Goal: Check status: Check status

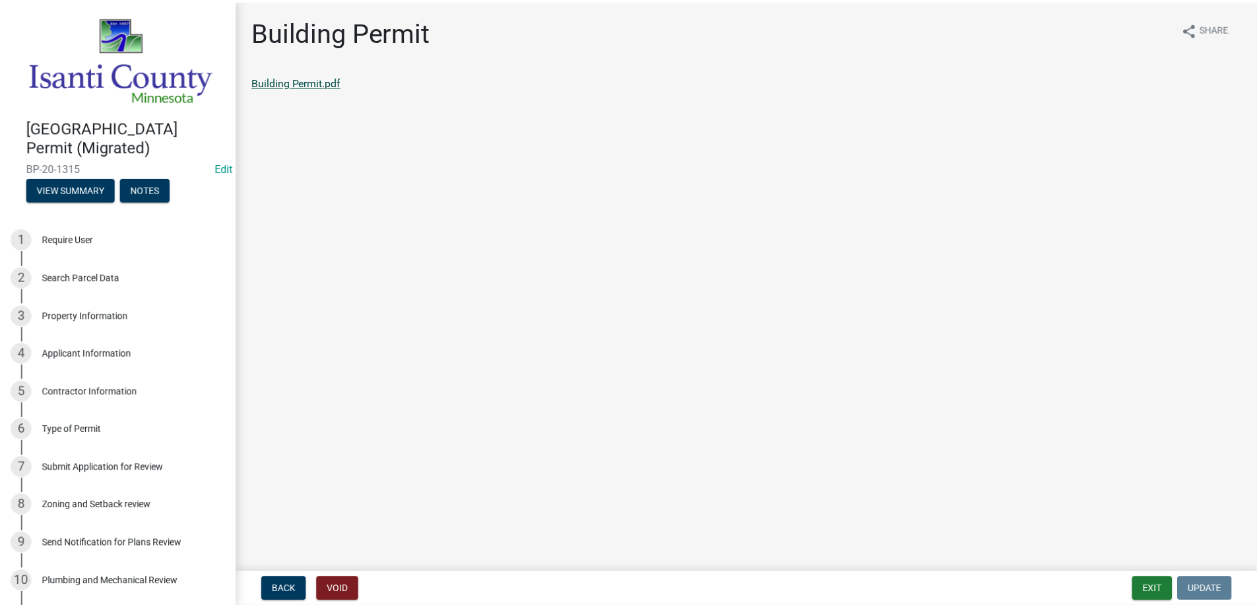
scroll to position [494, 0]
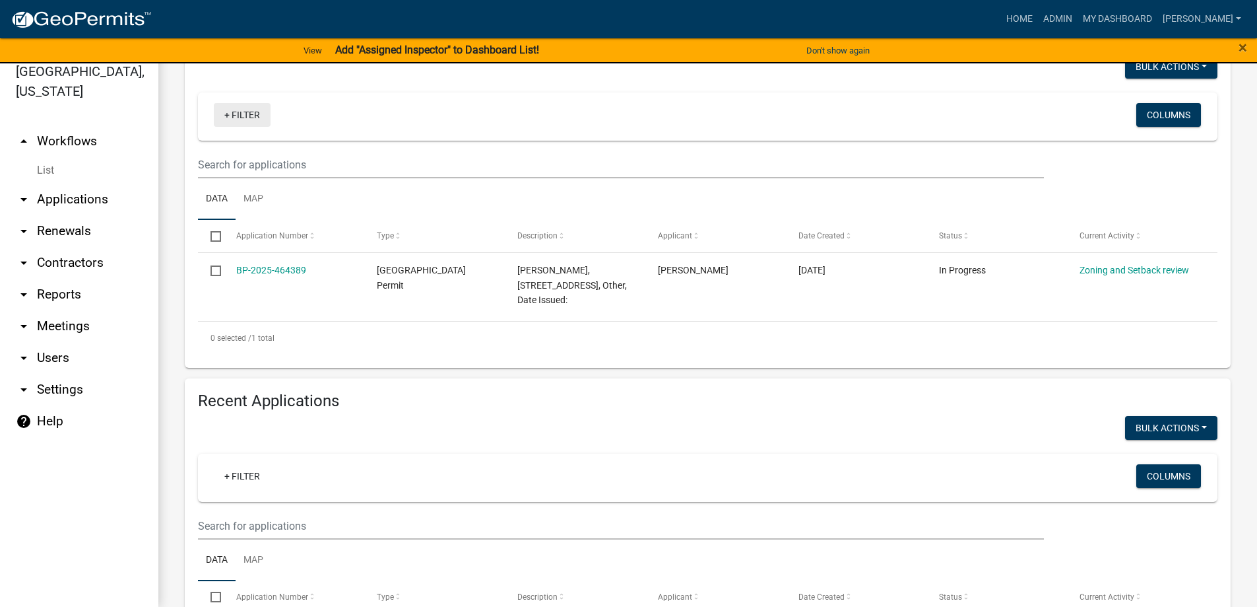
scroll to position [198, 0]
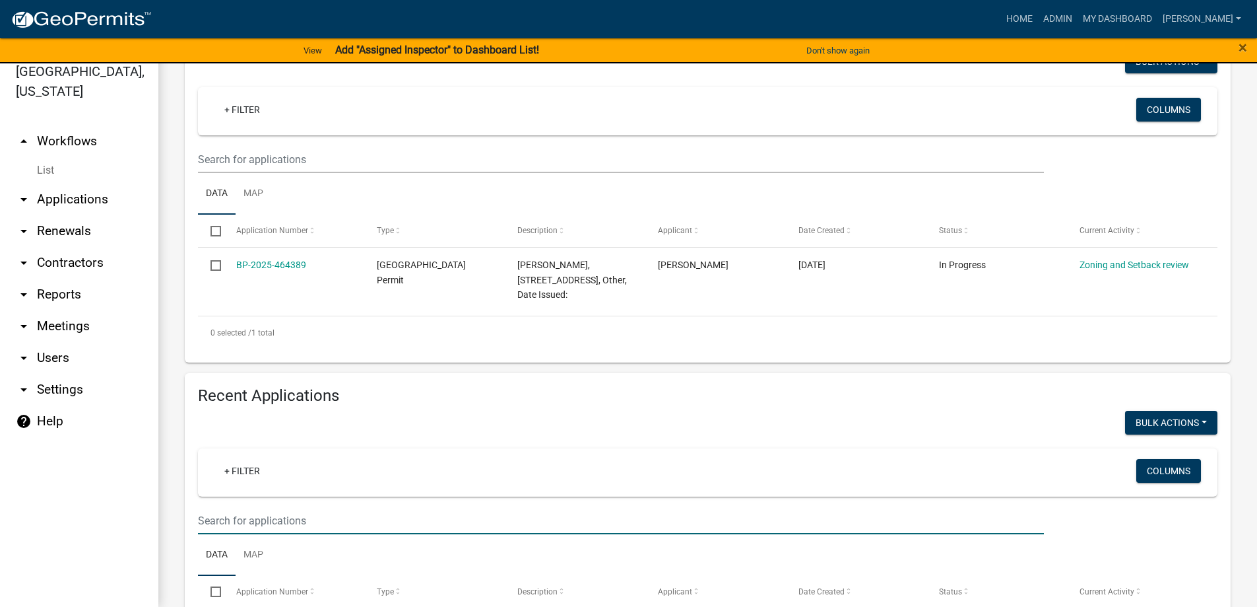
click at [261, 519] on input "text" at bounding box center [621, 520] width 846 height 27
type input "25-3050"
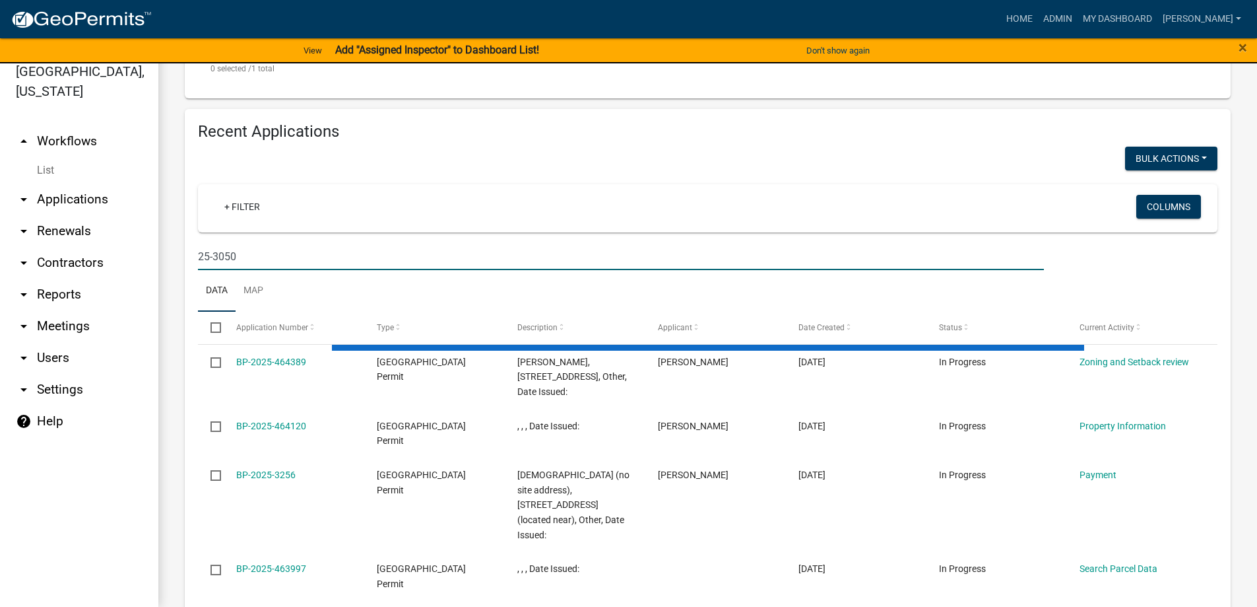
scroll to position [341, 0]
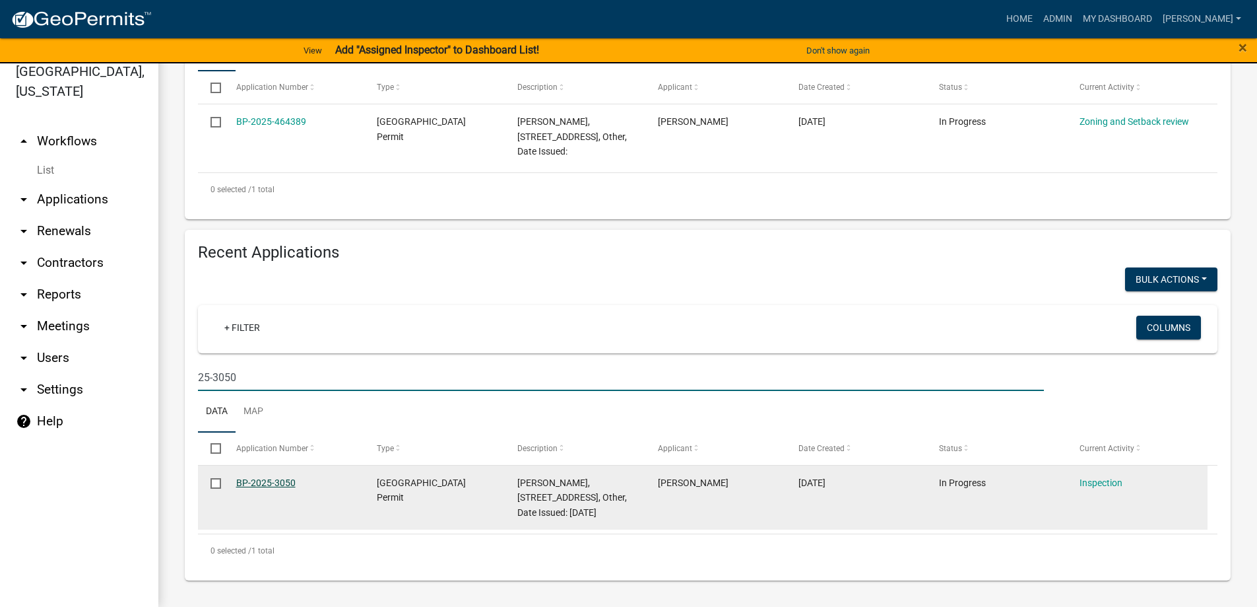
click at [279, 481] on link "BP-2025-3050" at bounding box center [265, 482] width 59 height 11
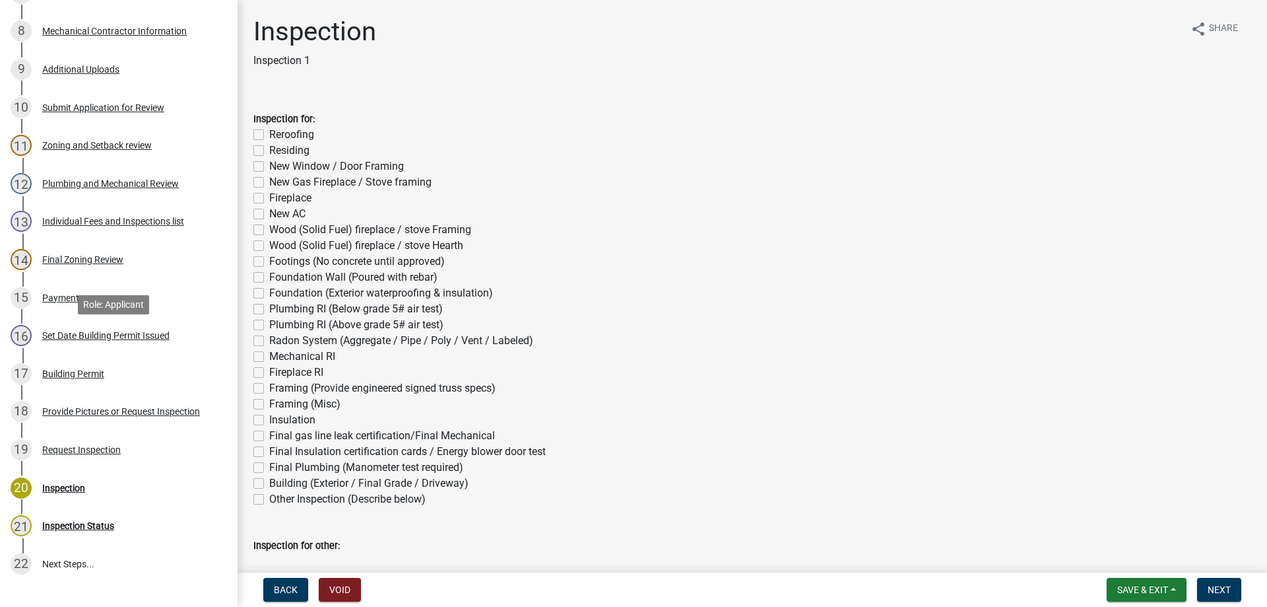
scroll to position [528, 0]
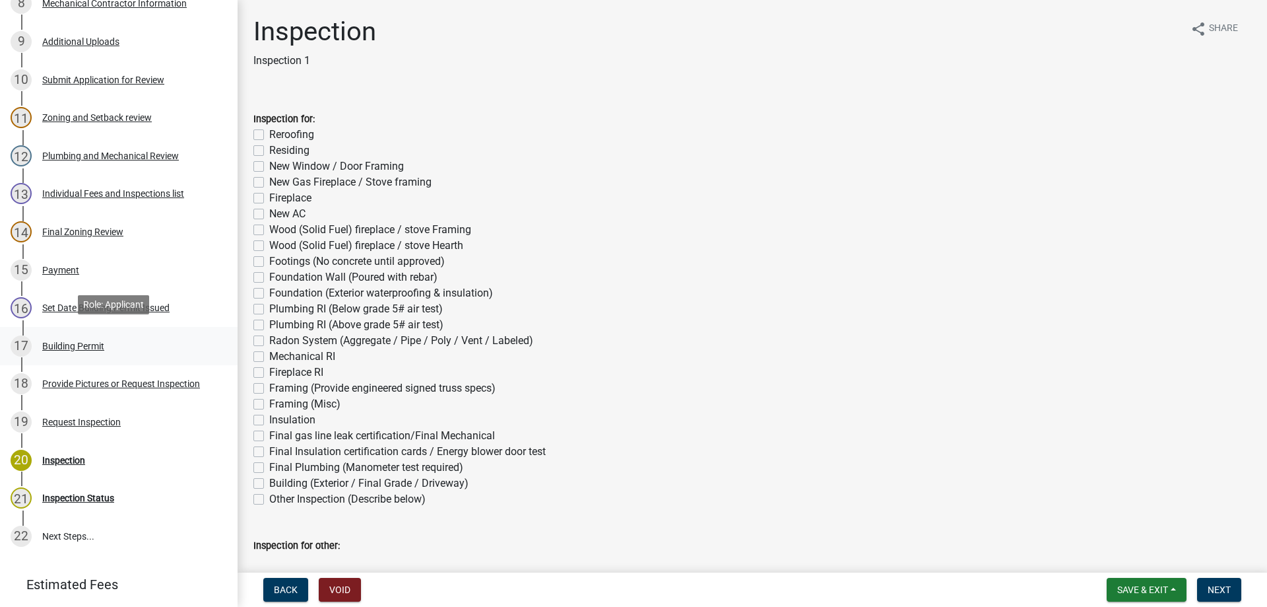
click at [62, 346] on div "Building Permit" at bounding box center [73, 345] width 62 height 9
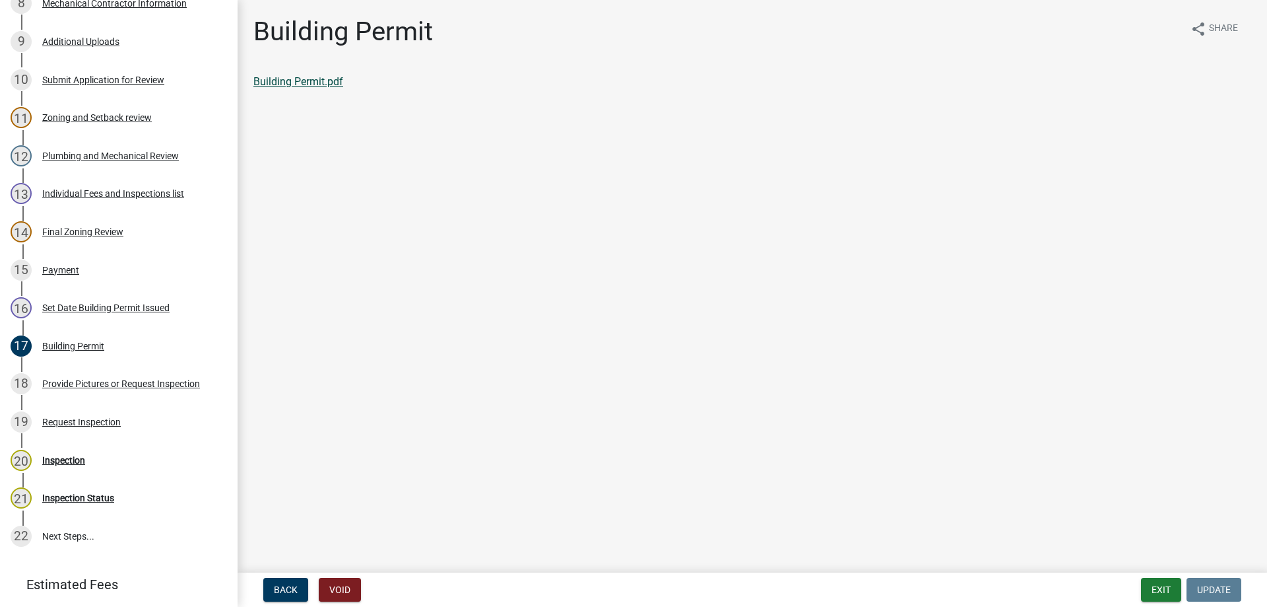
click at [319, 79] on link "Building Permit.pdf" at bounding box center [298, 81] width 90 height 13
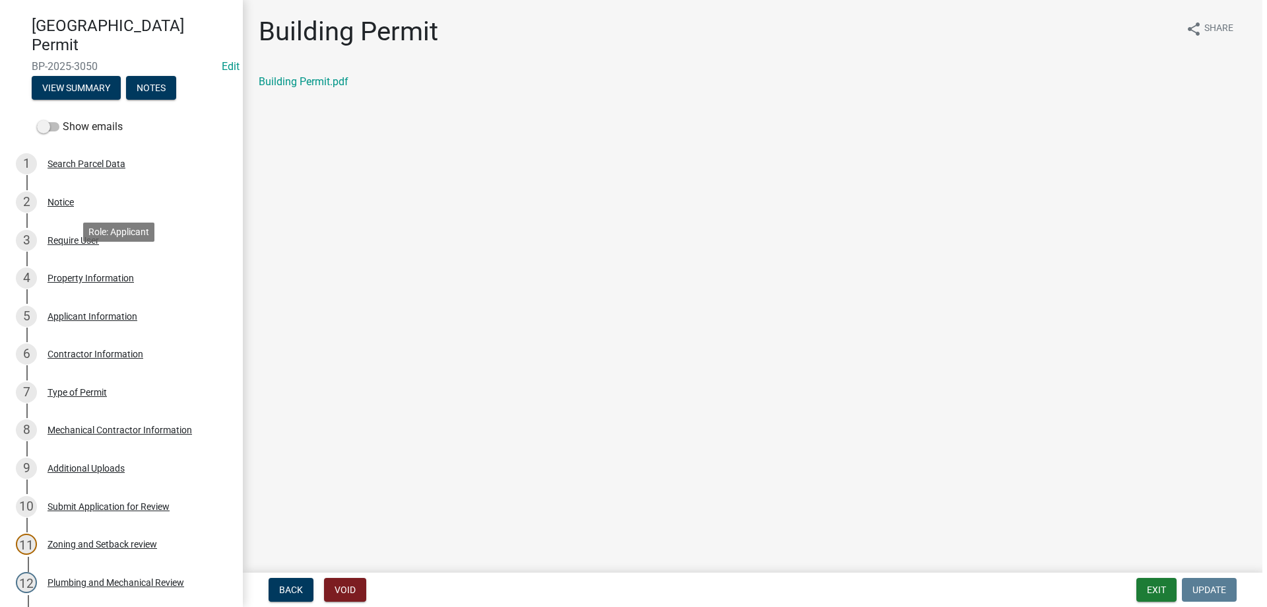
scroll to position [0, 0]
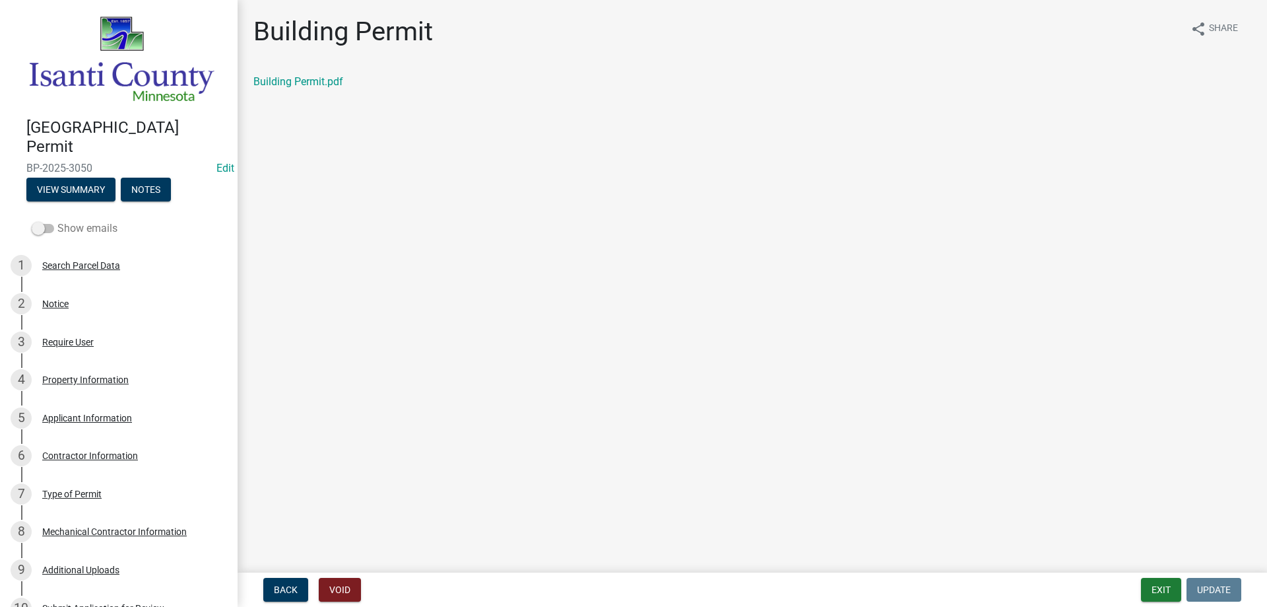
click at [64, 222] on label "Show emails" at bounding box center [75, 228] width 86 height 16
click at [57, 220] on input "Show emails" at bounding box center [57, 220] width 0 height 0
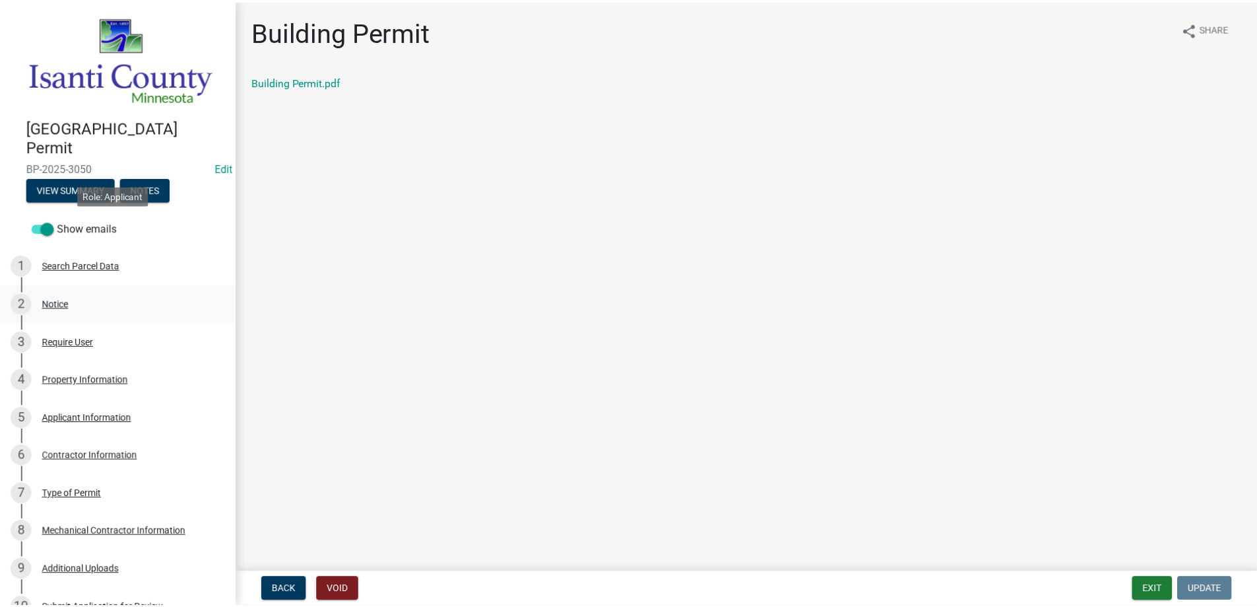
scroll to position [264, 0]
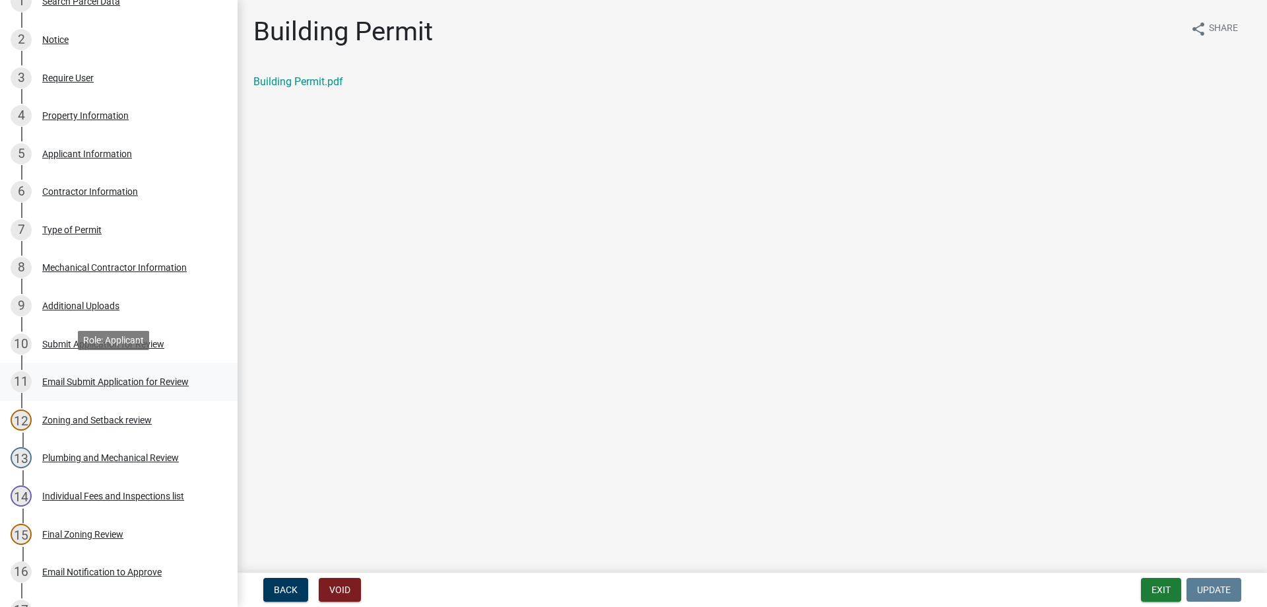
click at [74, 382] on div "11 Email Submit Application for Review" at bounding box center [114, 381] width 206 height 21
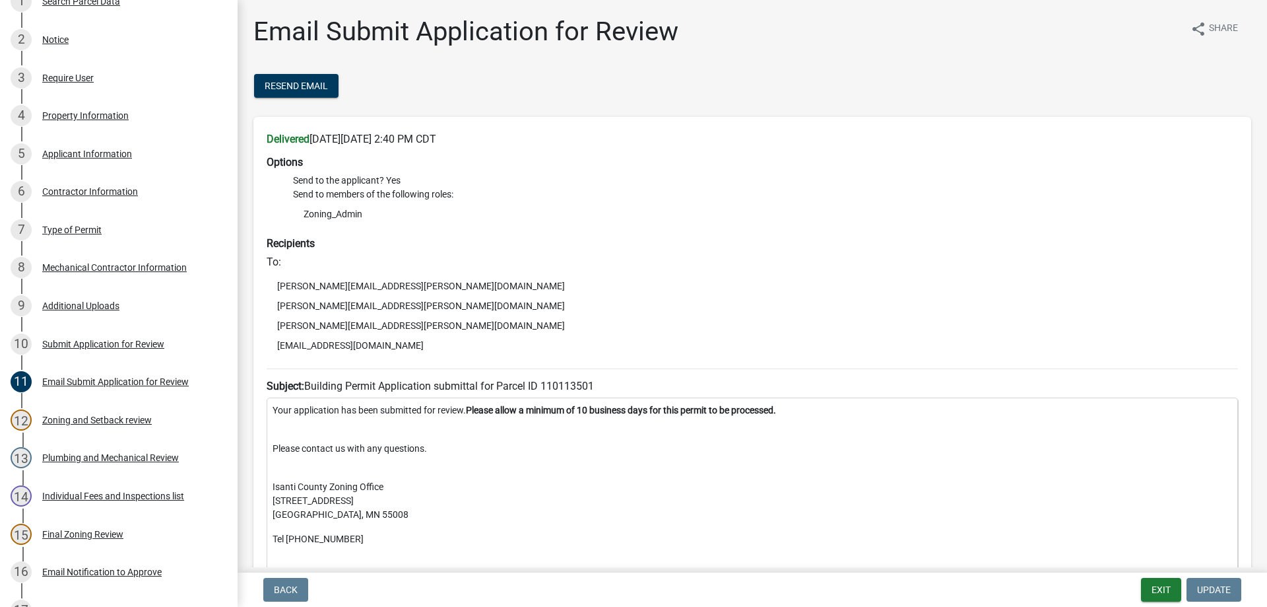
drag, startPoint x: 420, startPoint y: 343, endPoint x: 269, endPoint y: 352, distance: 150.8
click at [269, 352] on li "[EMAIL_ADDRESS][DOMAIN_NAME]" at bounding box center [753, 345] width 972 height 20
copy li "[EMAIL_ADDRESS][DOMAIN_NAME]"
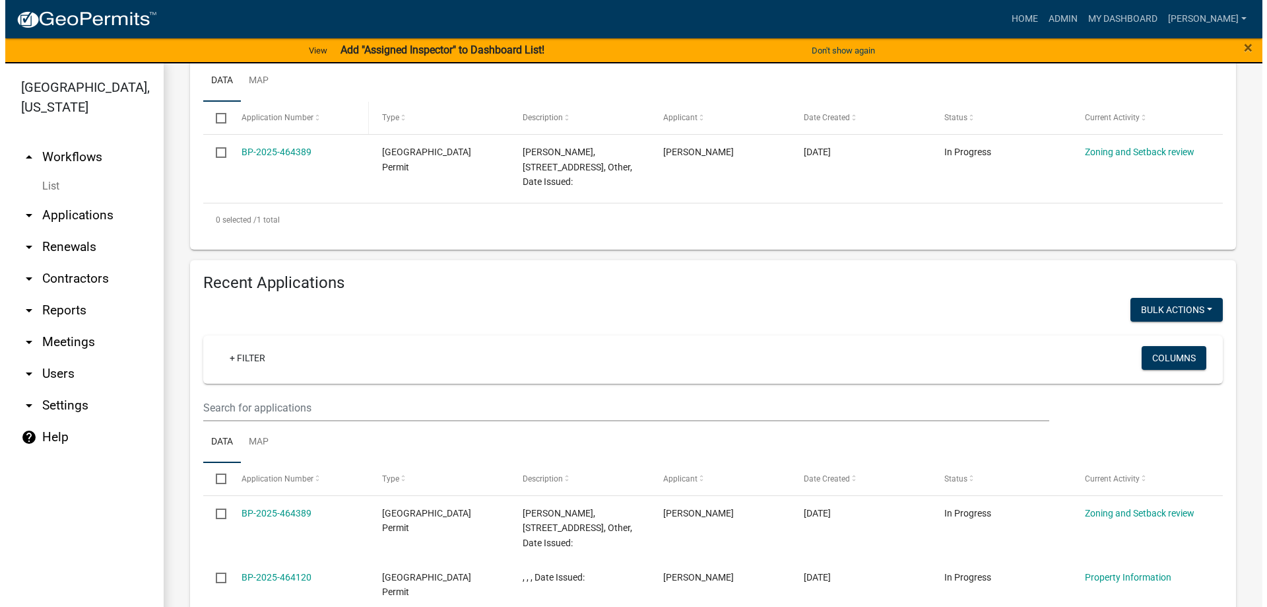
scroll to position [330, 0]
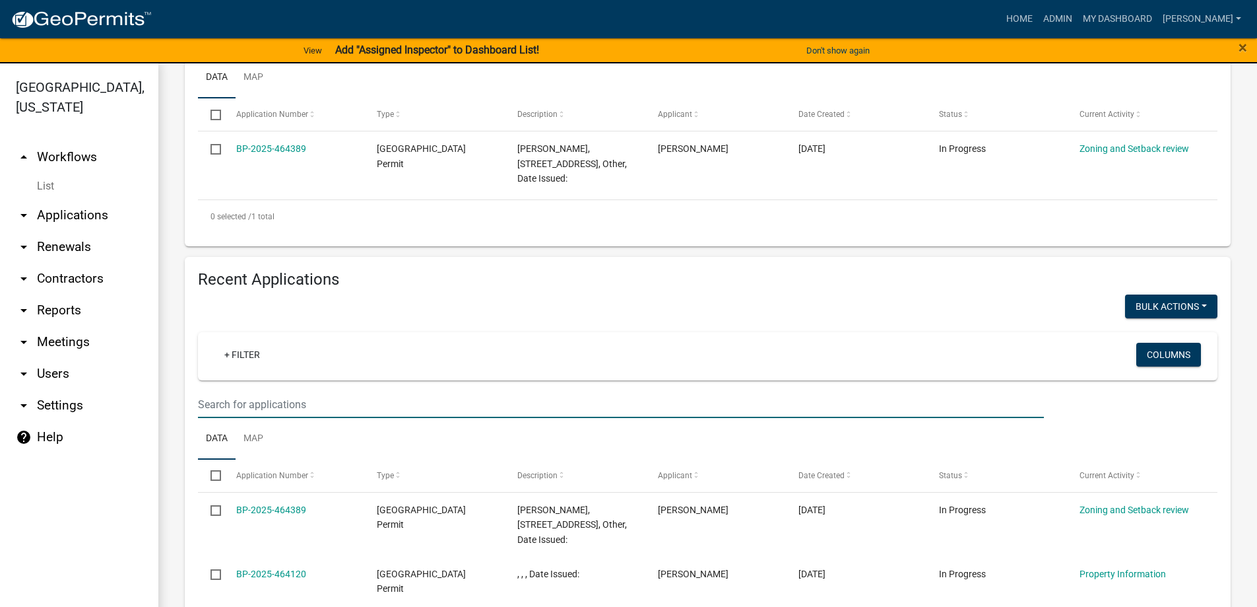
click at [244, 406] on input "text" at bounding box center [621, 404] width 846 height 27
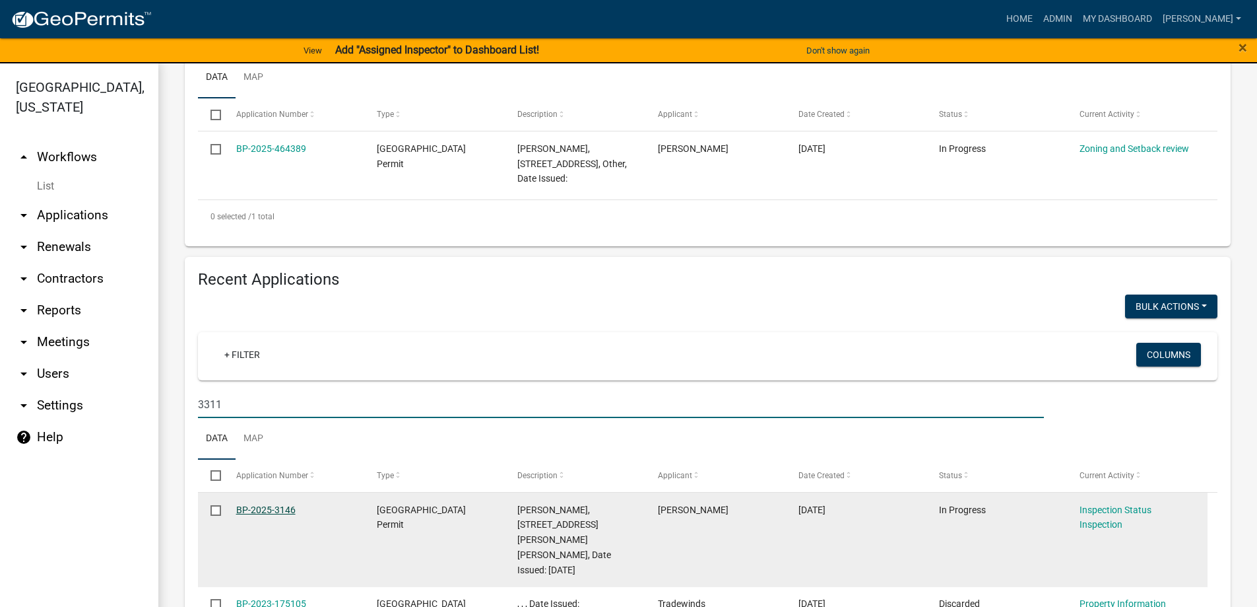
type input "3311"
click at [276, 511] on link "BP-2025-3146" at bounding box center [265, 509] width 59 height 11
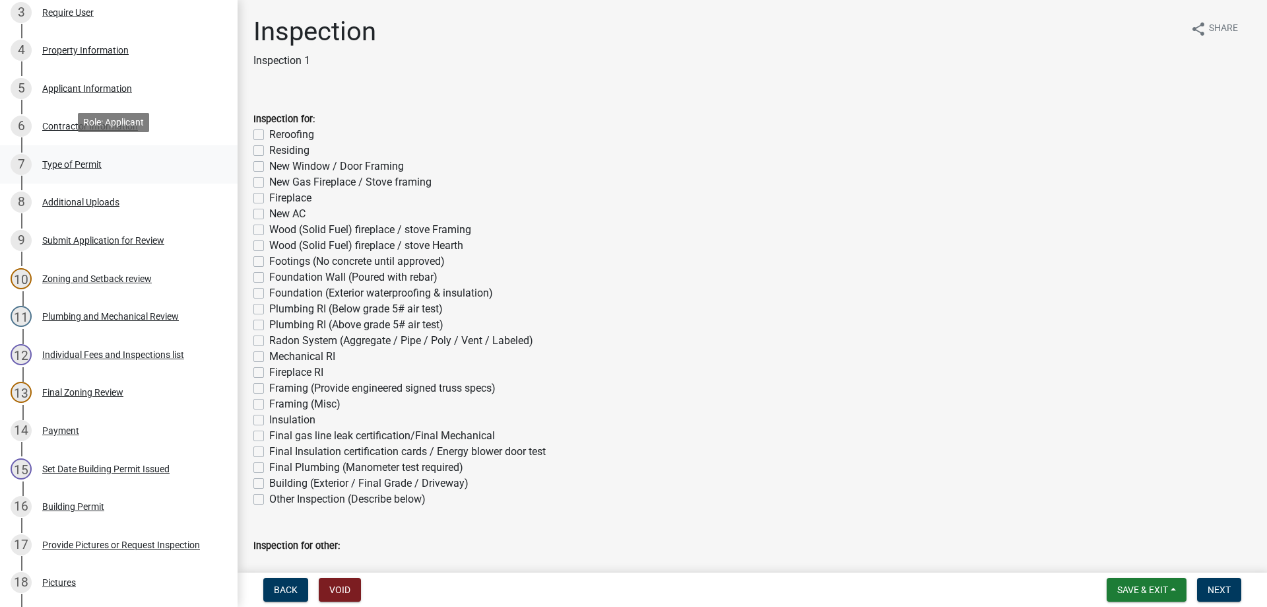
scroll to position [330, 0]
click at [56, 501] on div "Building Permit" at bounding box center [73, 505] width 62 height 9
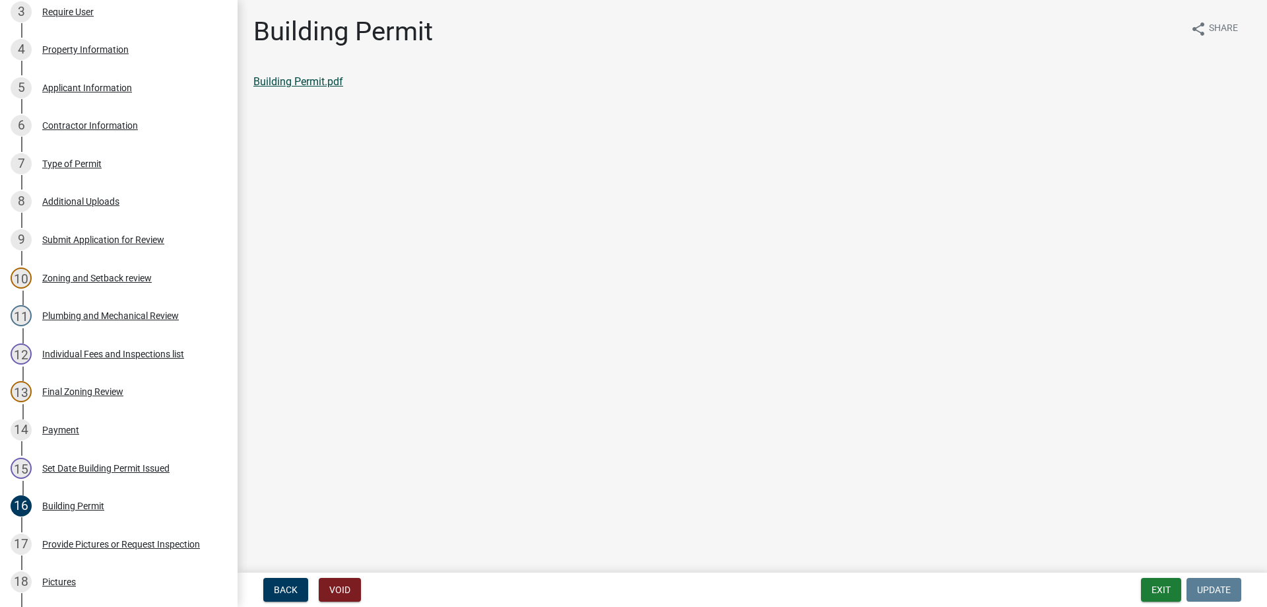
click at [289, 84] on link "Building Permit.pdf" at bounding box center [298, 81] width 90 height 13
click at [85, 545] on div "17 Provide Pictures or Request Inspection" at bounding box center [114, 543] width 206 height 21
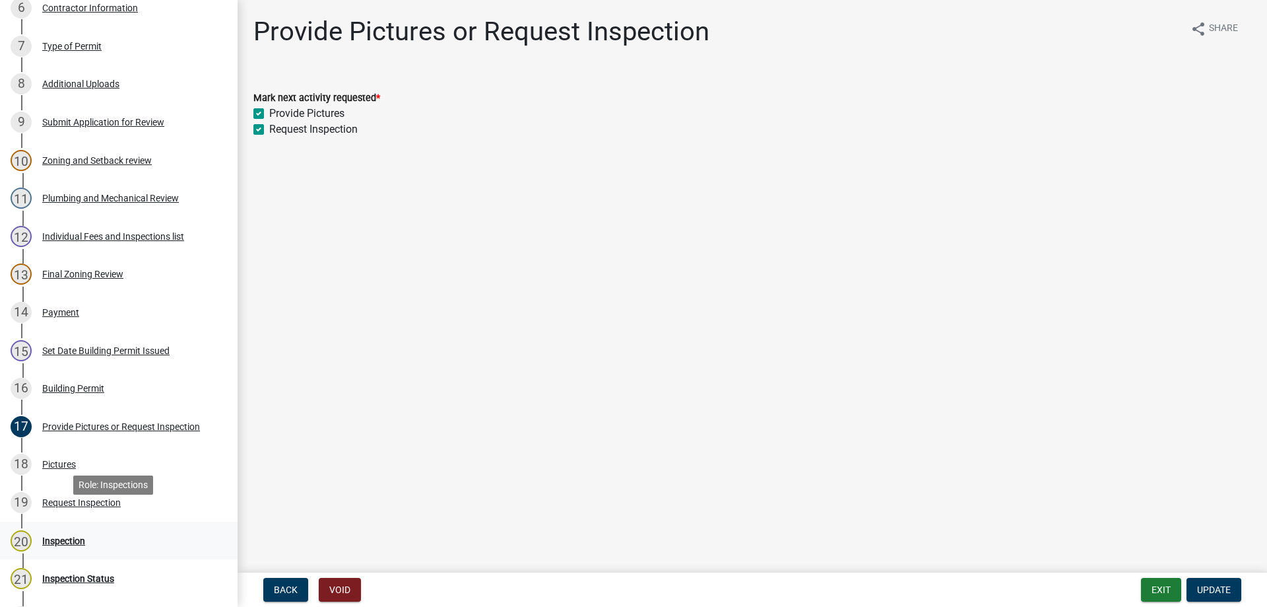
scroll to position [462, 0]
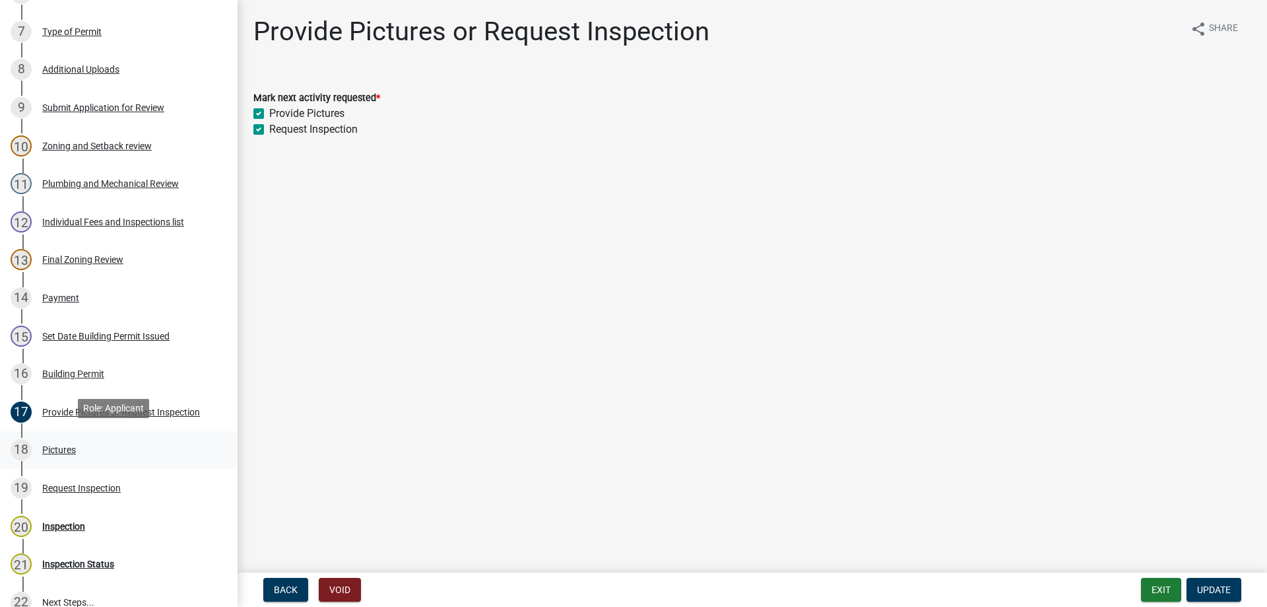
click at [51, 445] on div "Pictures" at bounding box center [59, 449] width 34 height 9
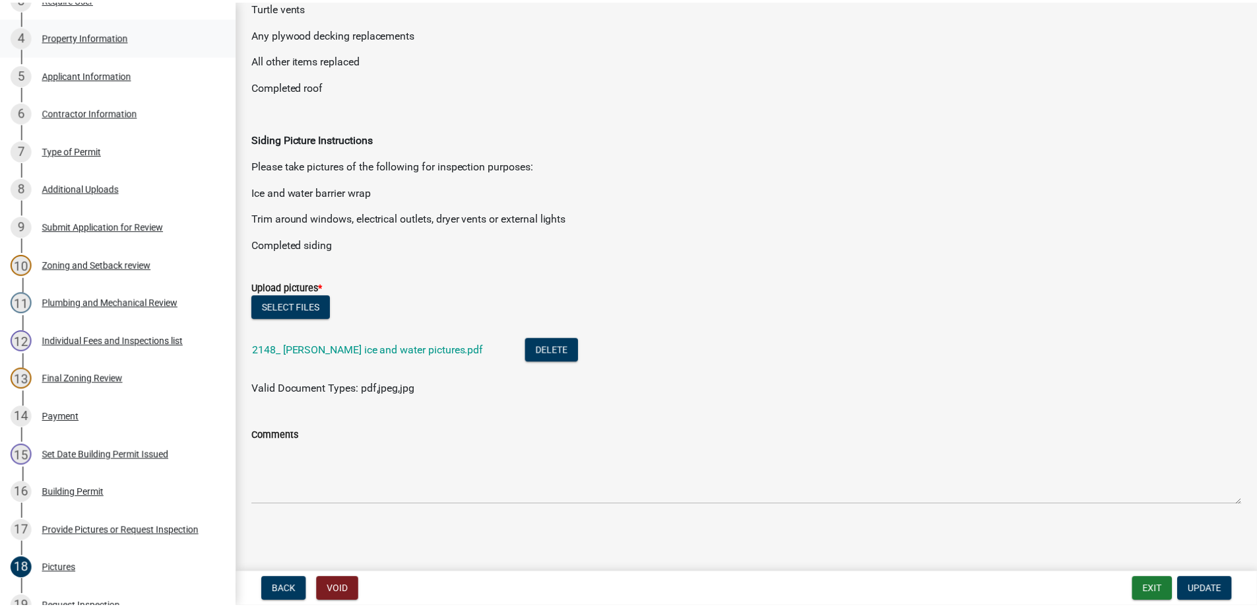
scroll to position [330, 0]
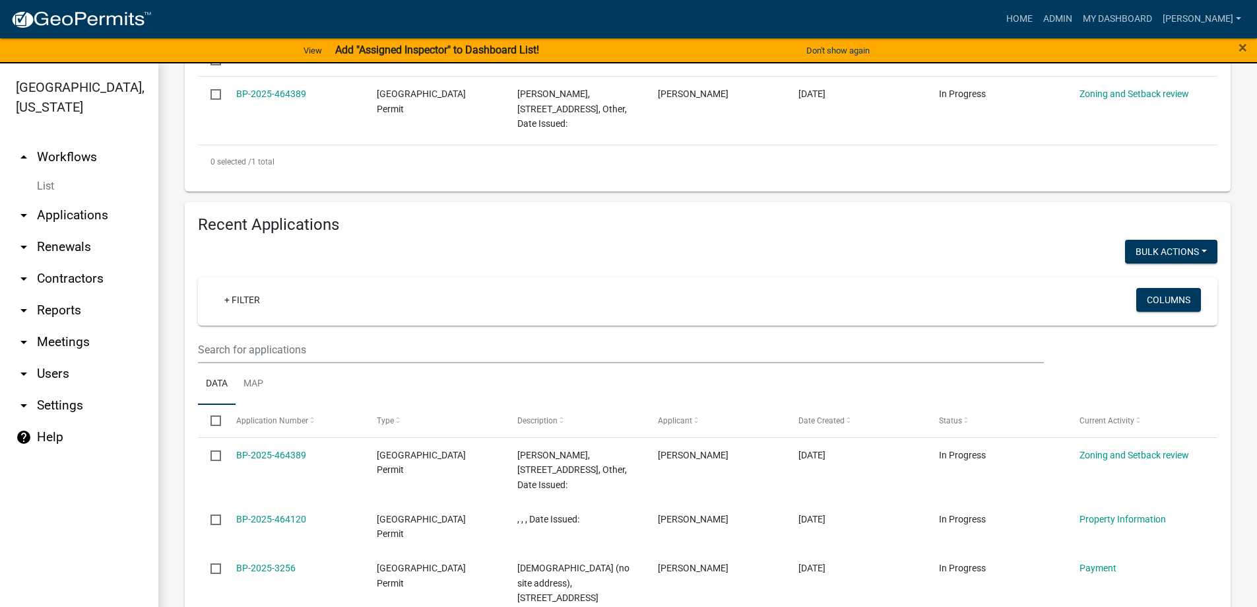
scroll to position [396, 0]
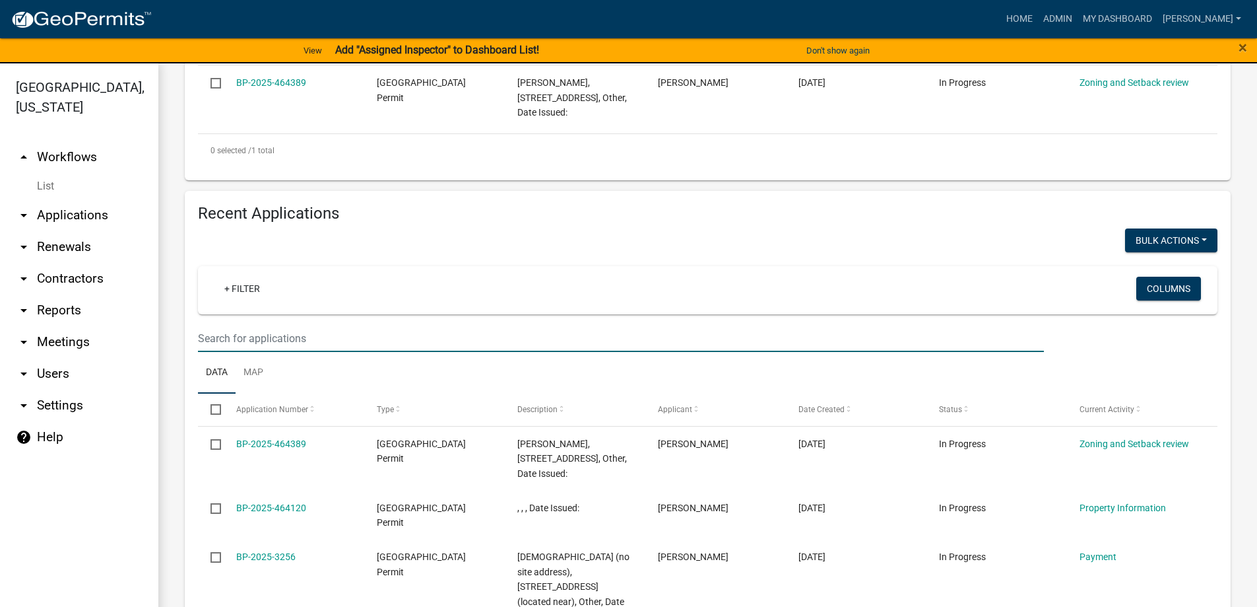
type input "27903"
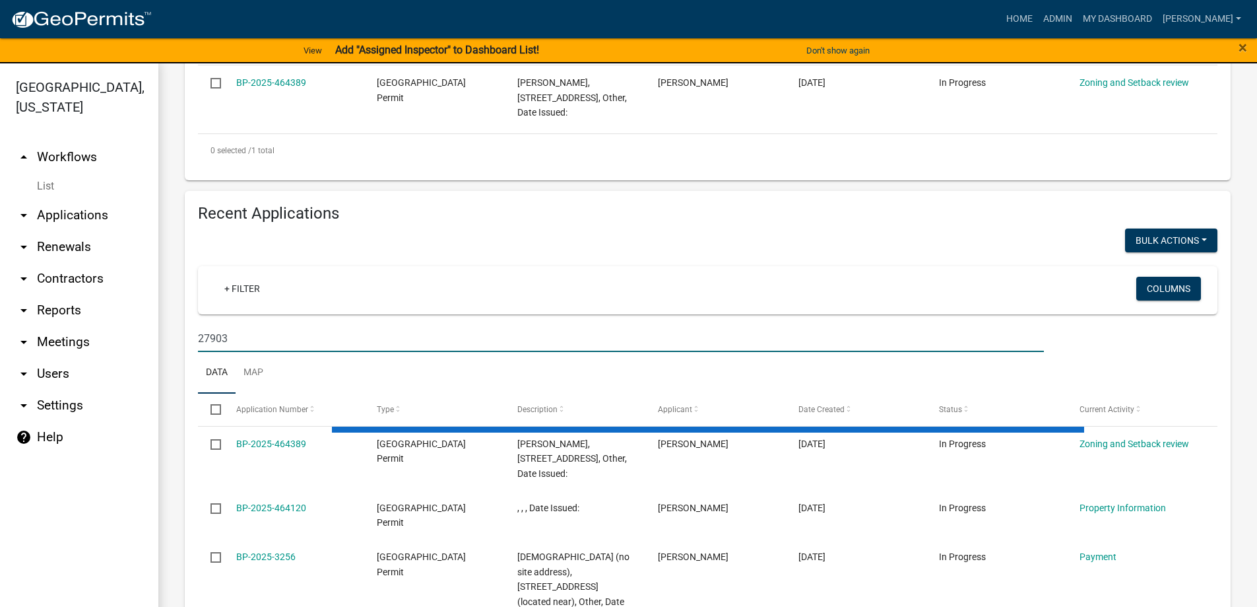
scroll to position [306, 0]
